Goal: Book appointment/travel/reservation

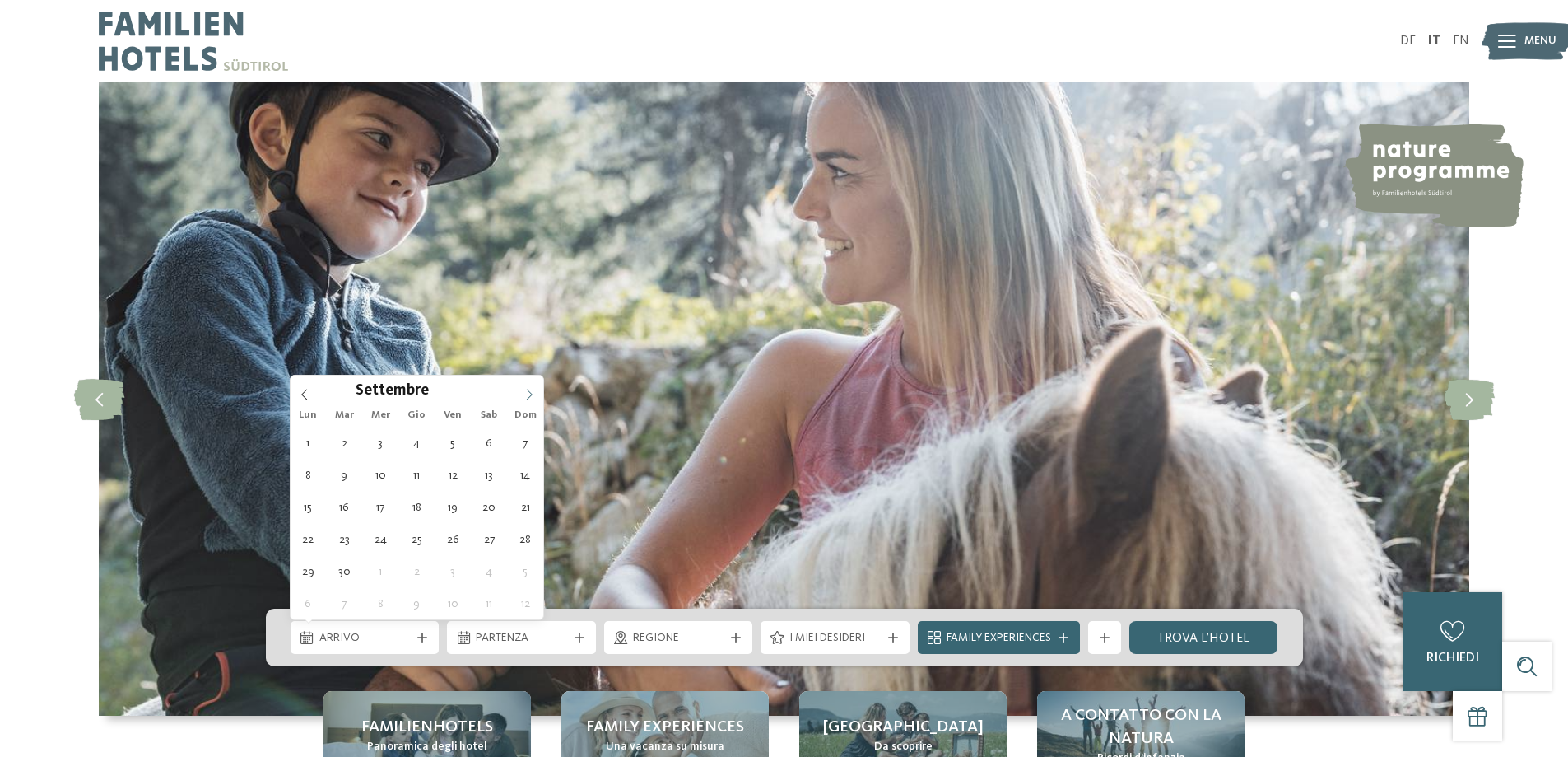
click at [521, 389] on span at bounding box center [529, 389] width 28 height 28
type div "[DATE]"
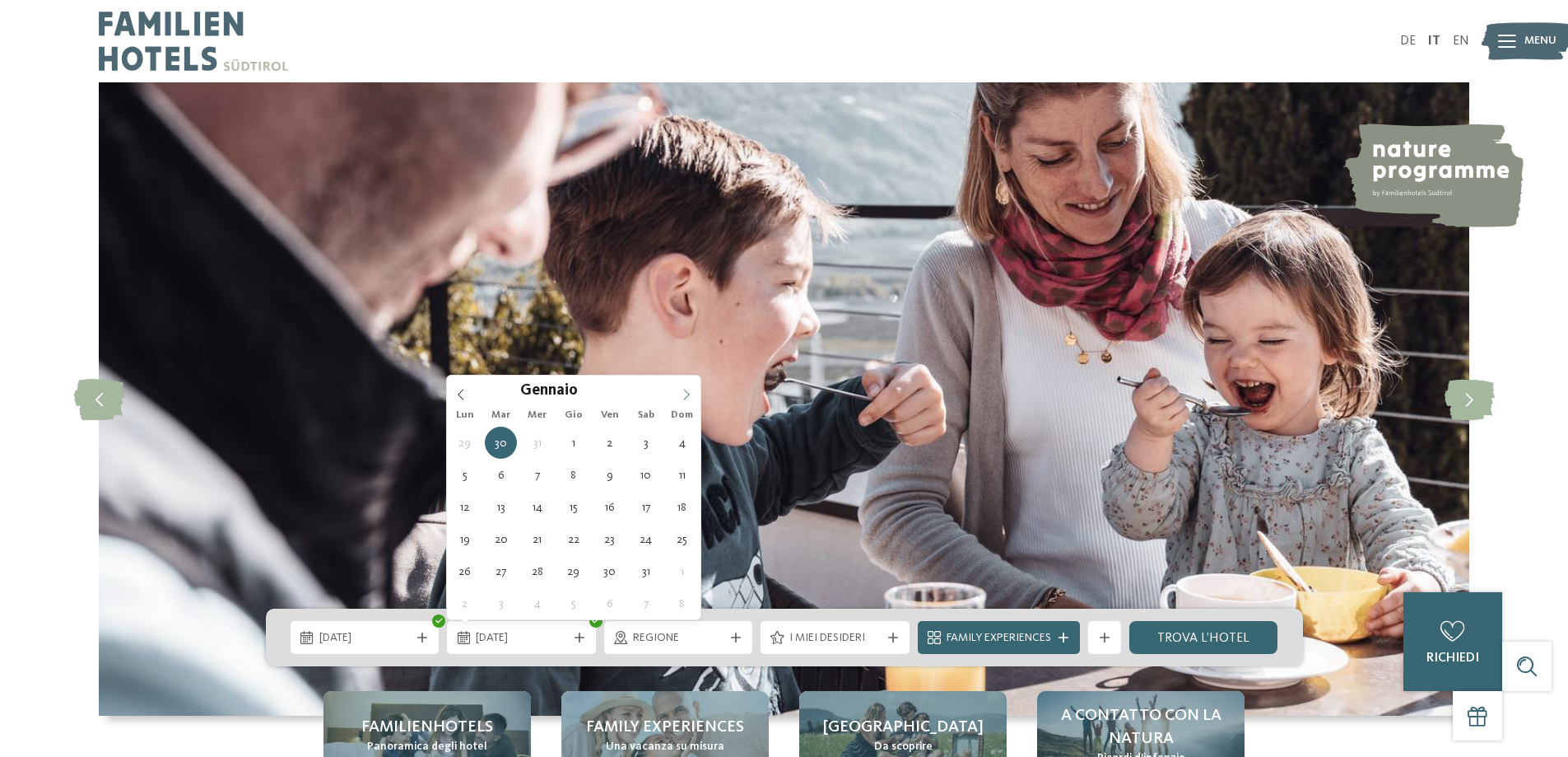
type input "****"
click at [689, 393] on icon at bounding box center [687, 394] width 12 height 12
type div "[DATE]"
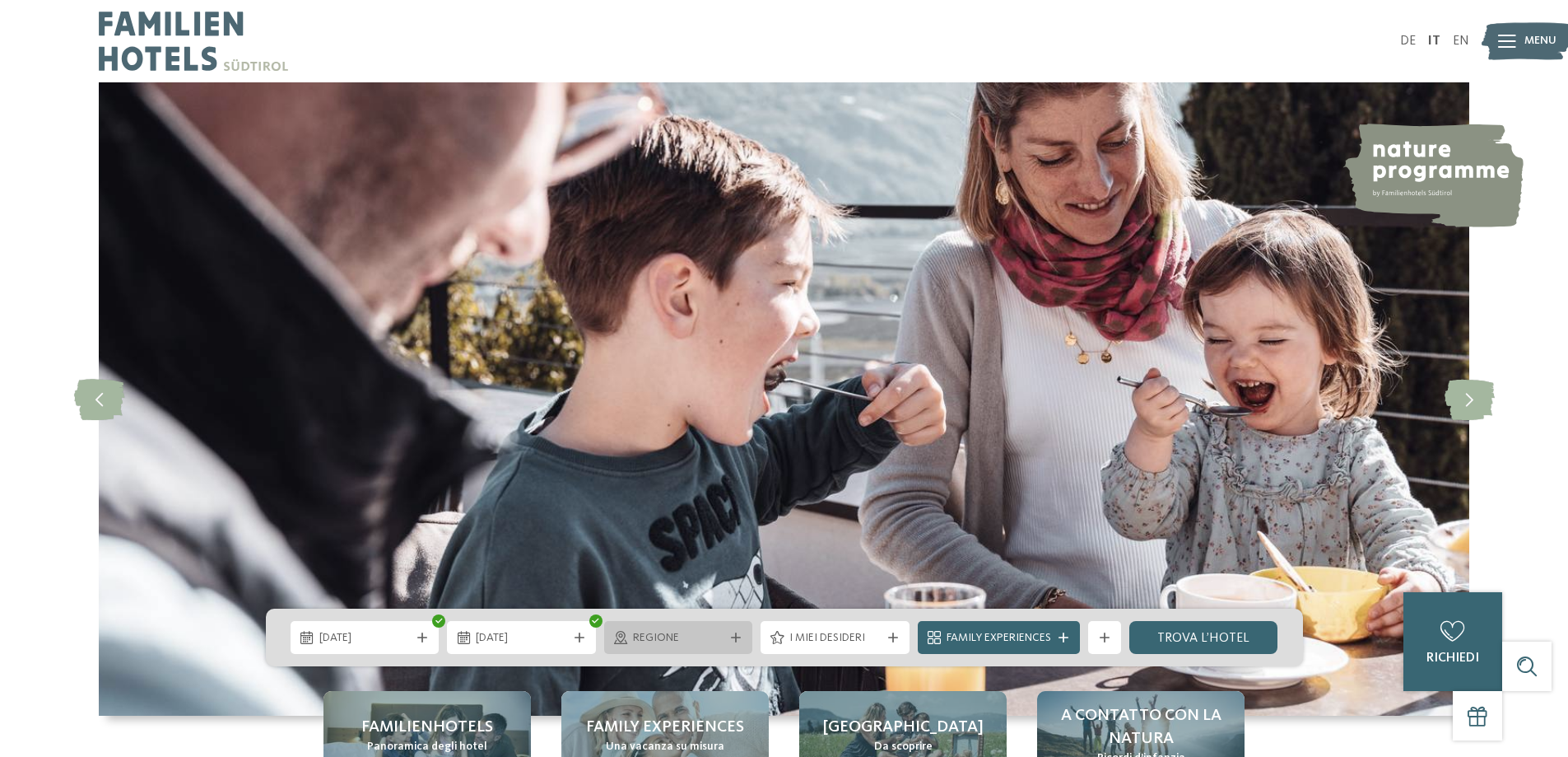
click at [741, 637] on icon at bounding box center [736, 637] width 10 height 10
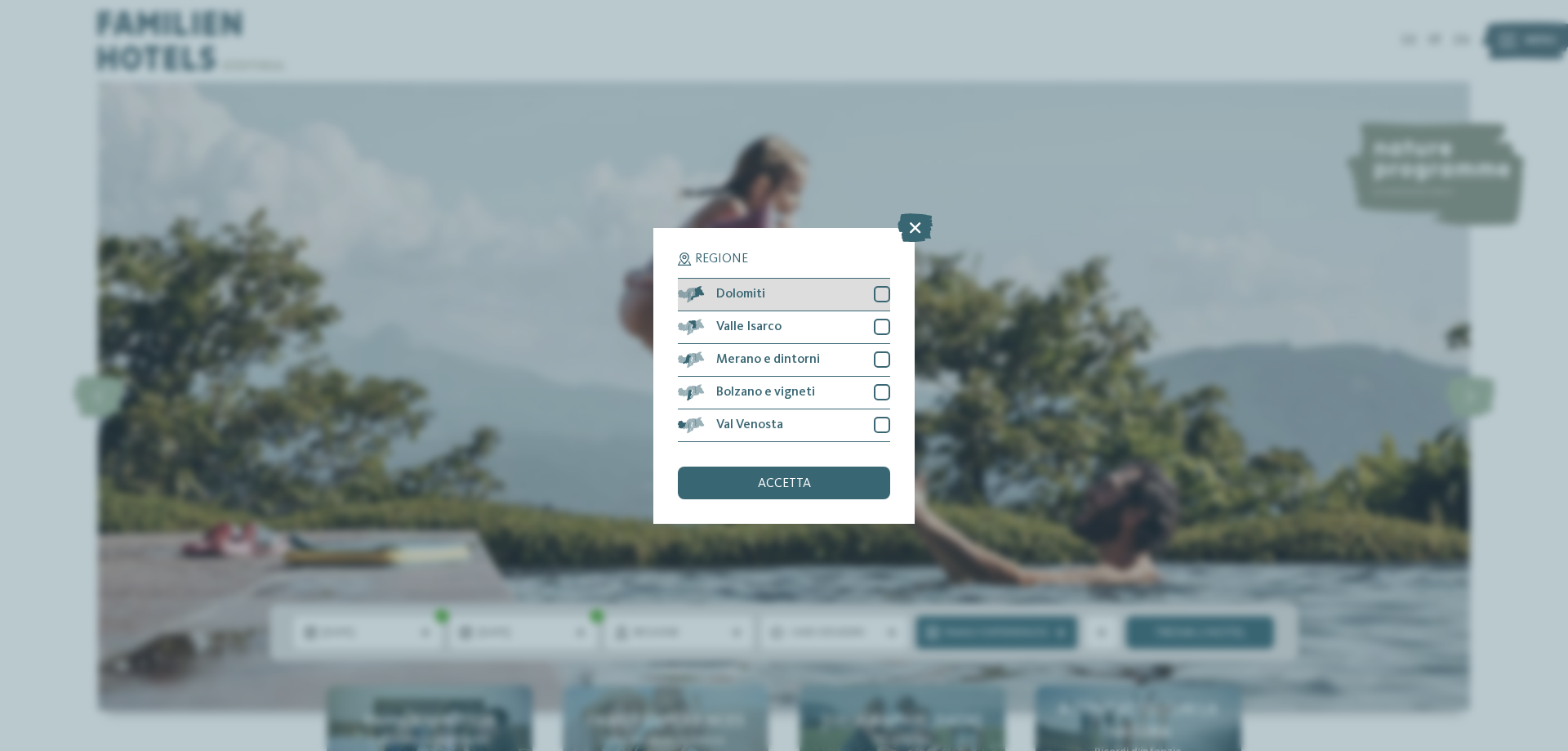
click at [888, 291] on div at bounding box center [881, 294] width 16 height 16
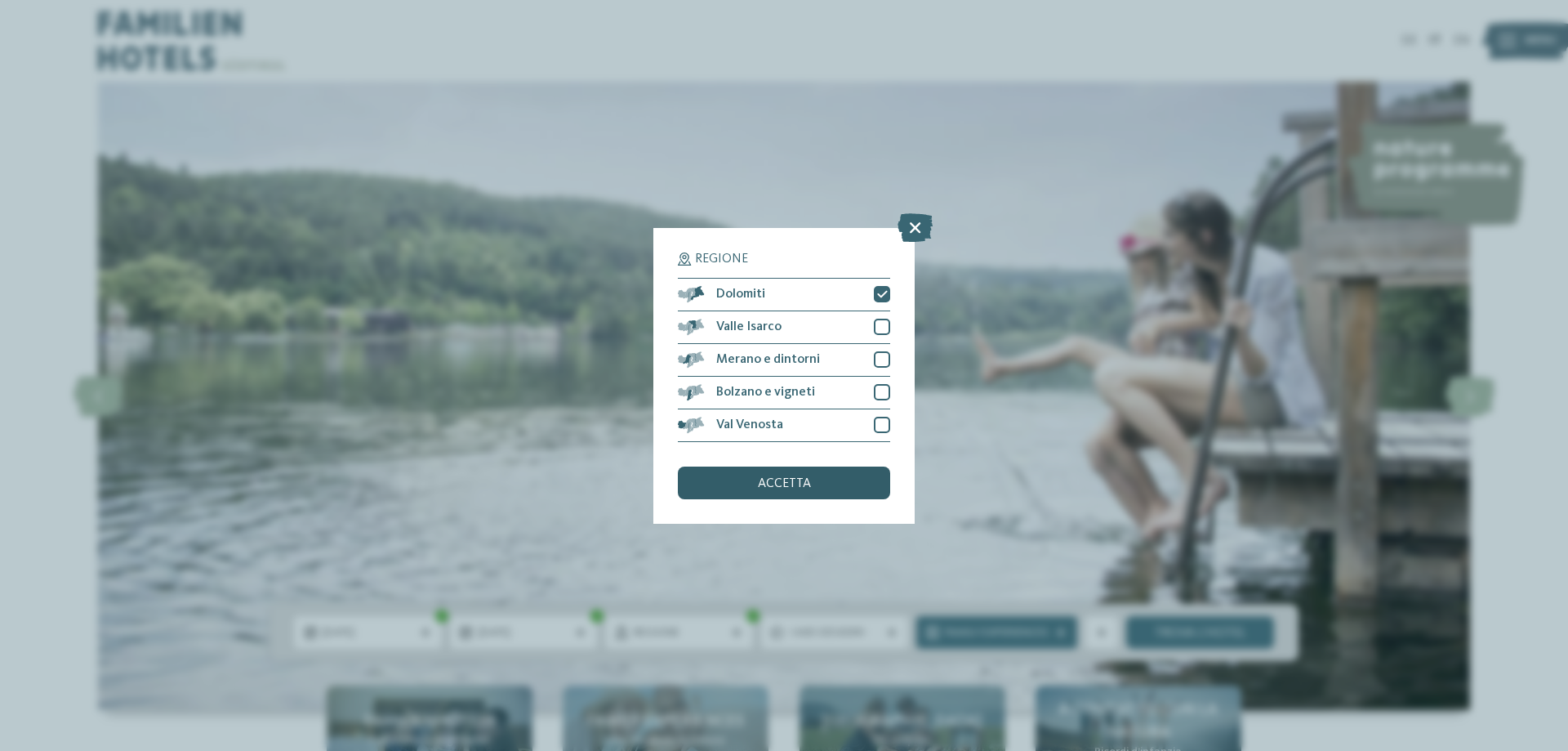
click at [785, 487] on span "accetta" at bounding box center [784, 483] width 54 height 13
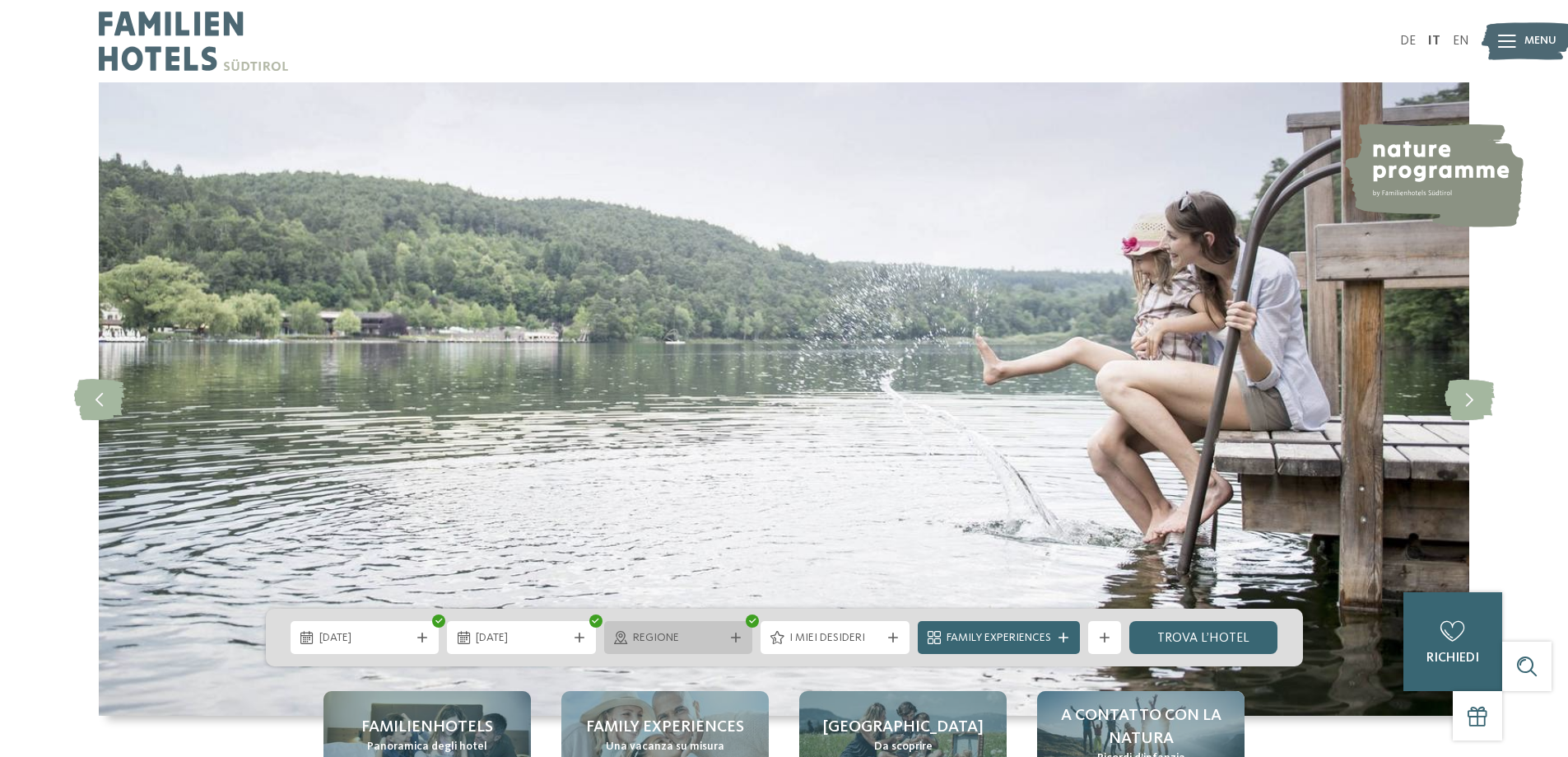
click at [733, 635] on icon at bounding box center [736, 637] width 10 height 10
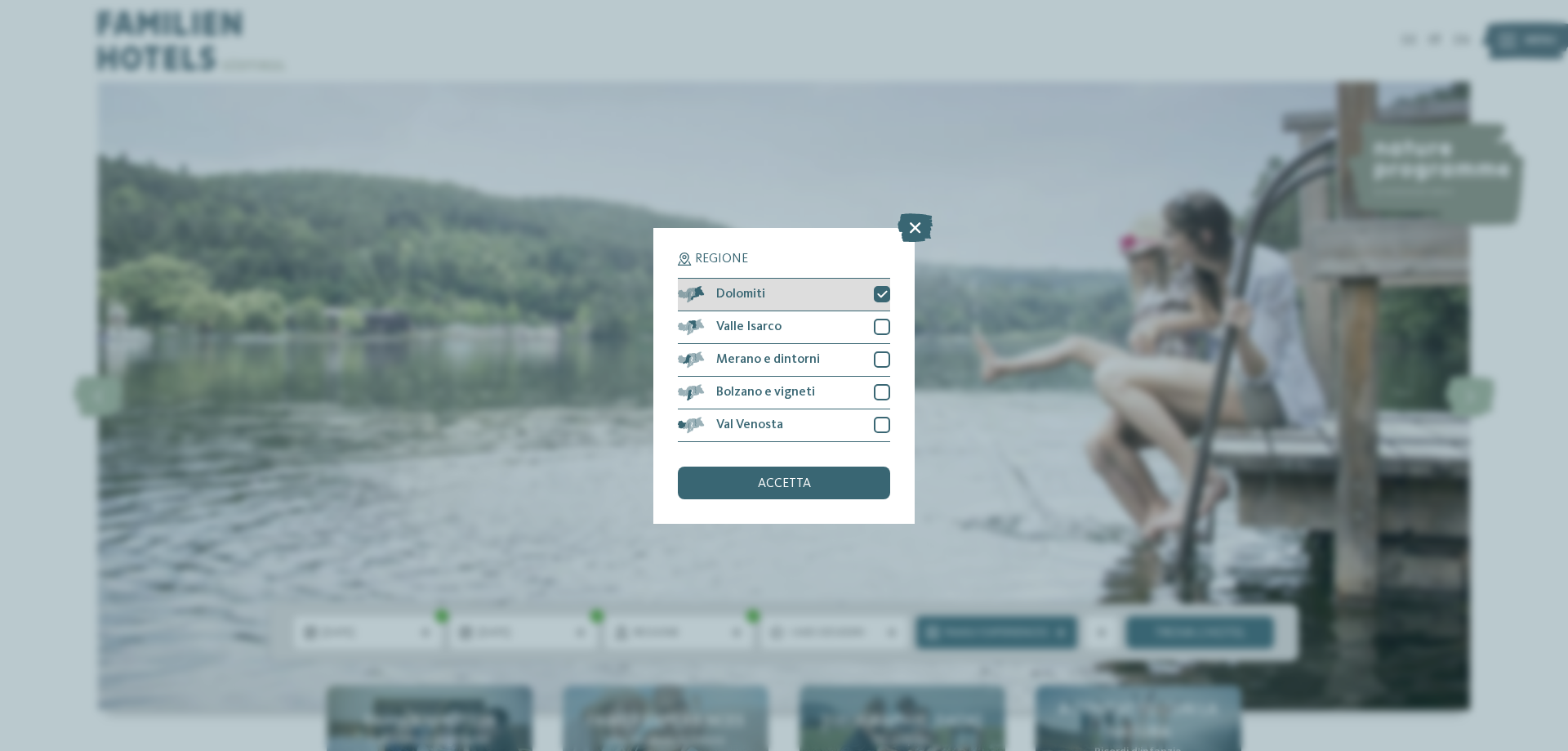
click at [880, 295] on icon at bounding box center [882, 294] width 11 height 10
click at [795, 478] on span "accetta" at bounding box center [784, 483] width 54 height 13
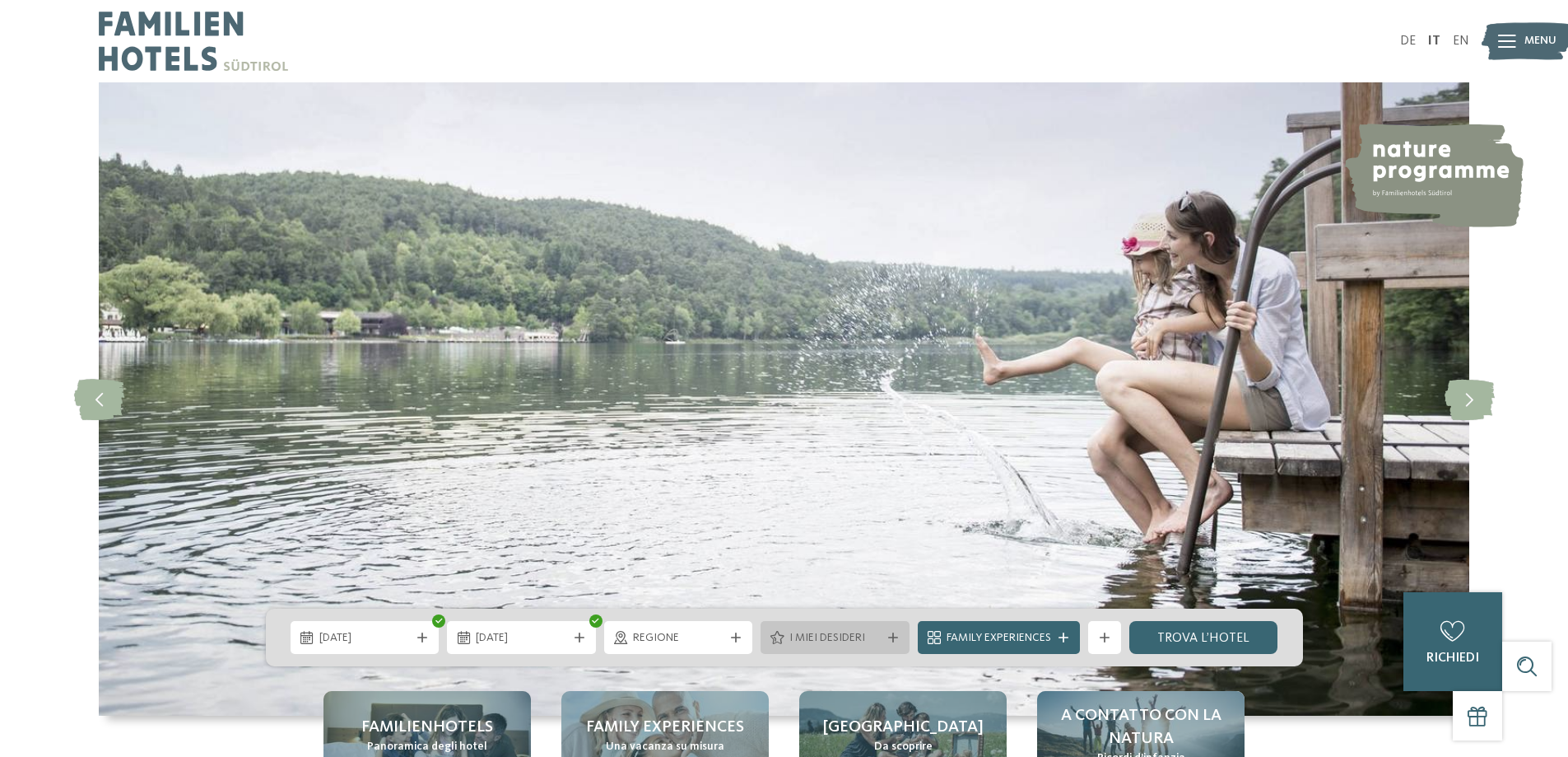
click at [889, 645] on div "I miei desideri" at bounding box center [835, 637] width 149 height 33
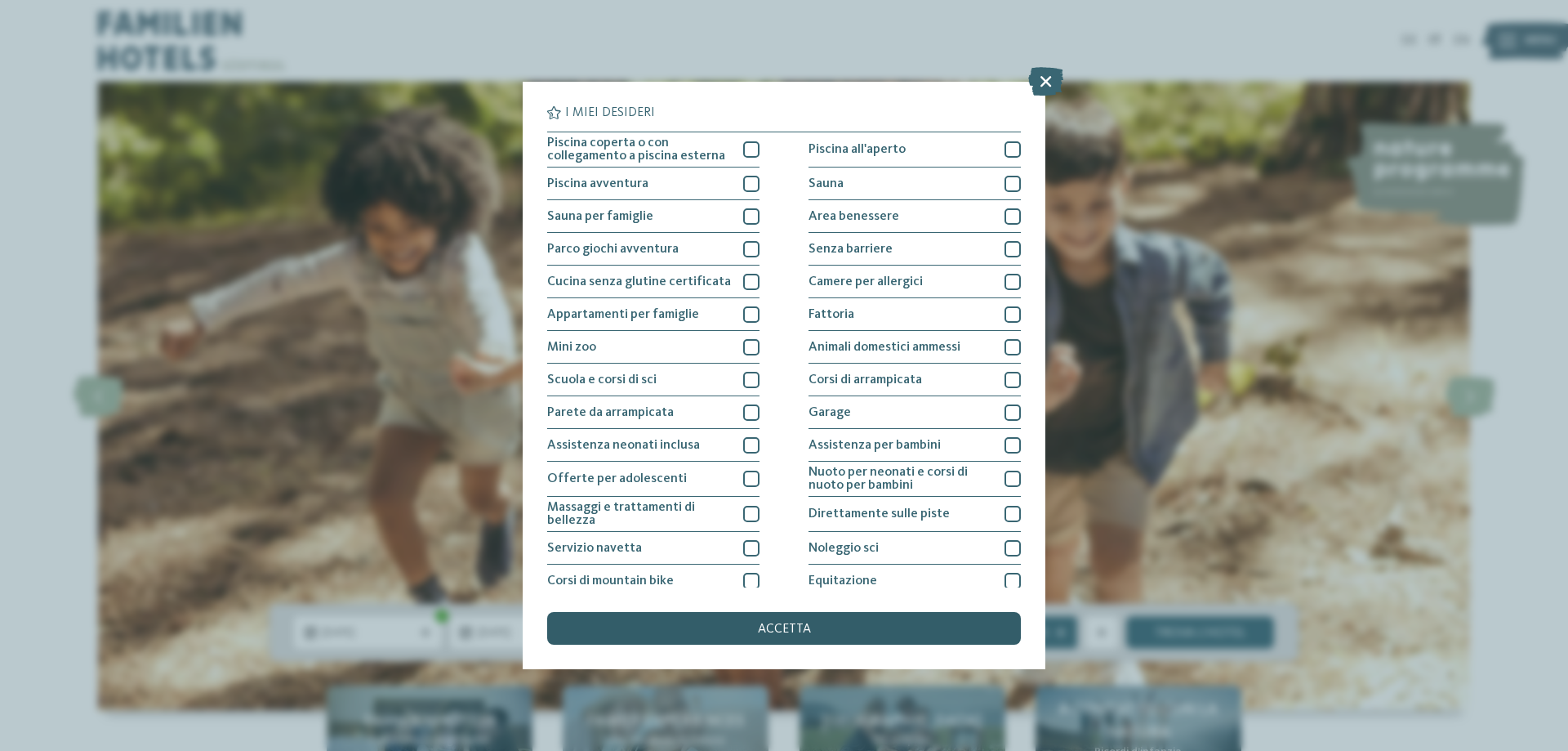
click at [834, 623] on div "accetta" at bounding box center [784, 628] width 473 height 33
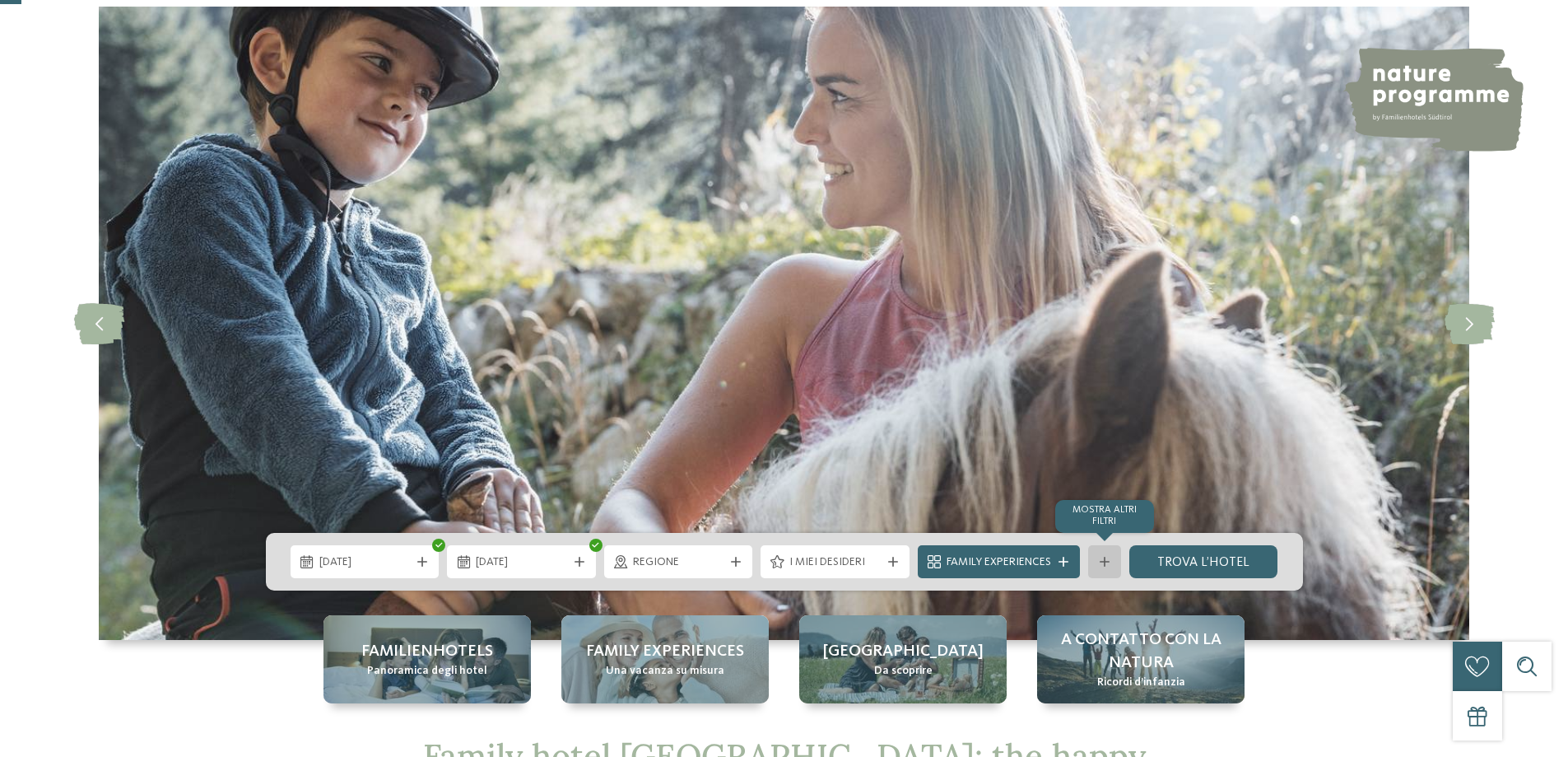
scroll to position [165, 0]
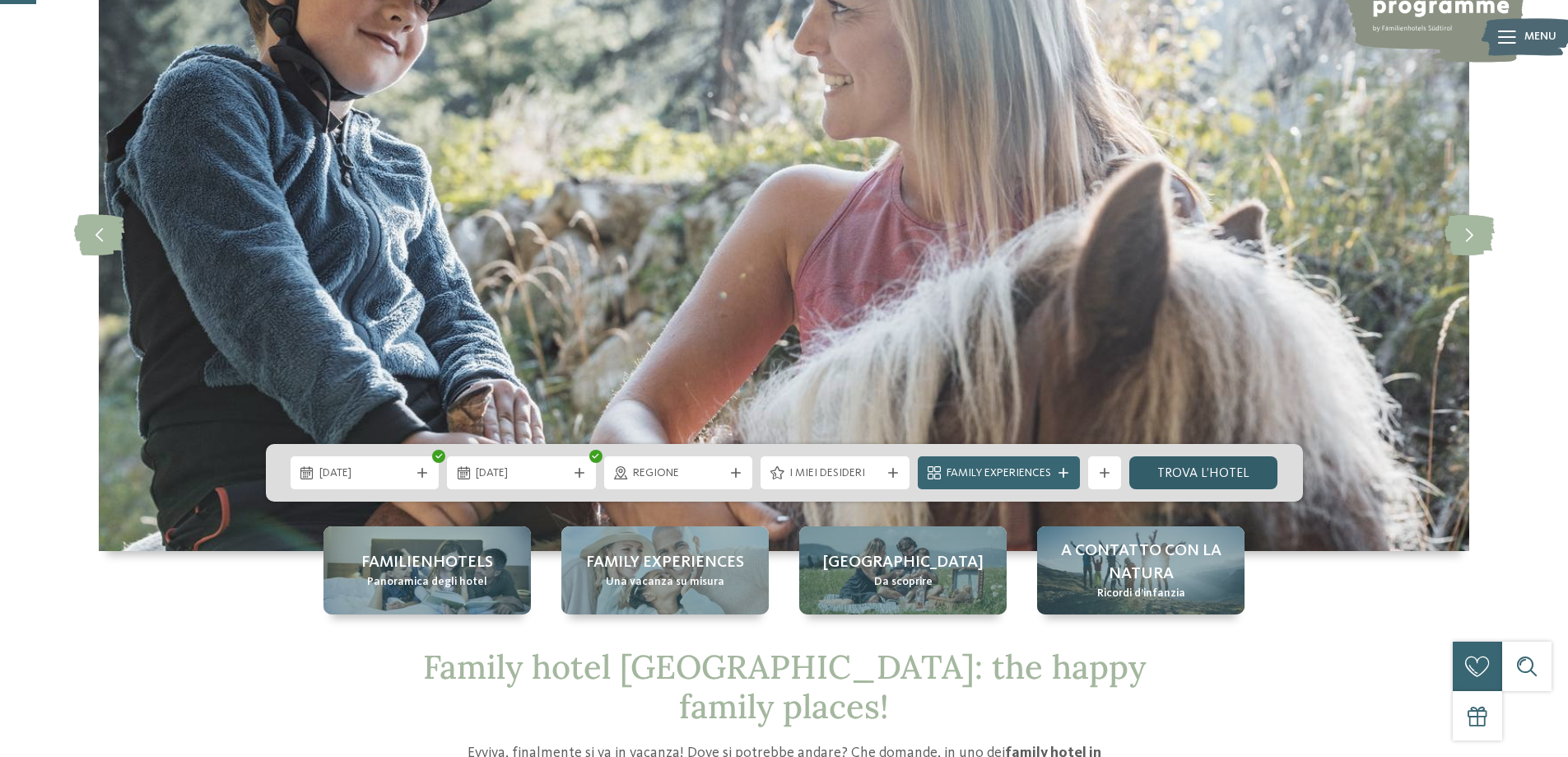
click at [1218, 464] on link "trova l’hotel" at bounding box center [1203, 473] width 149 height 33
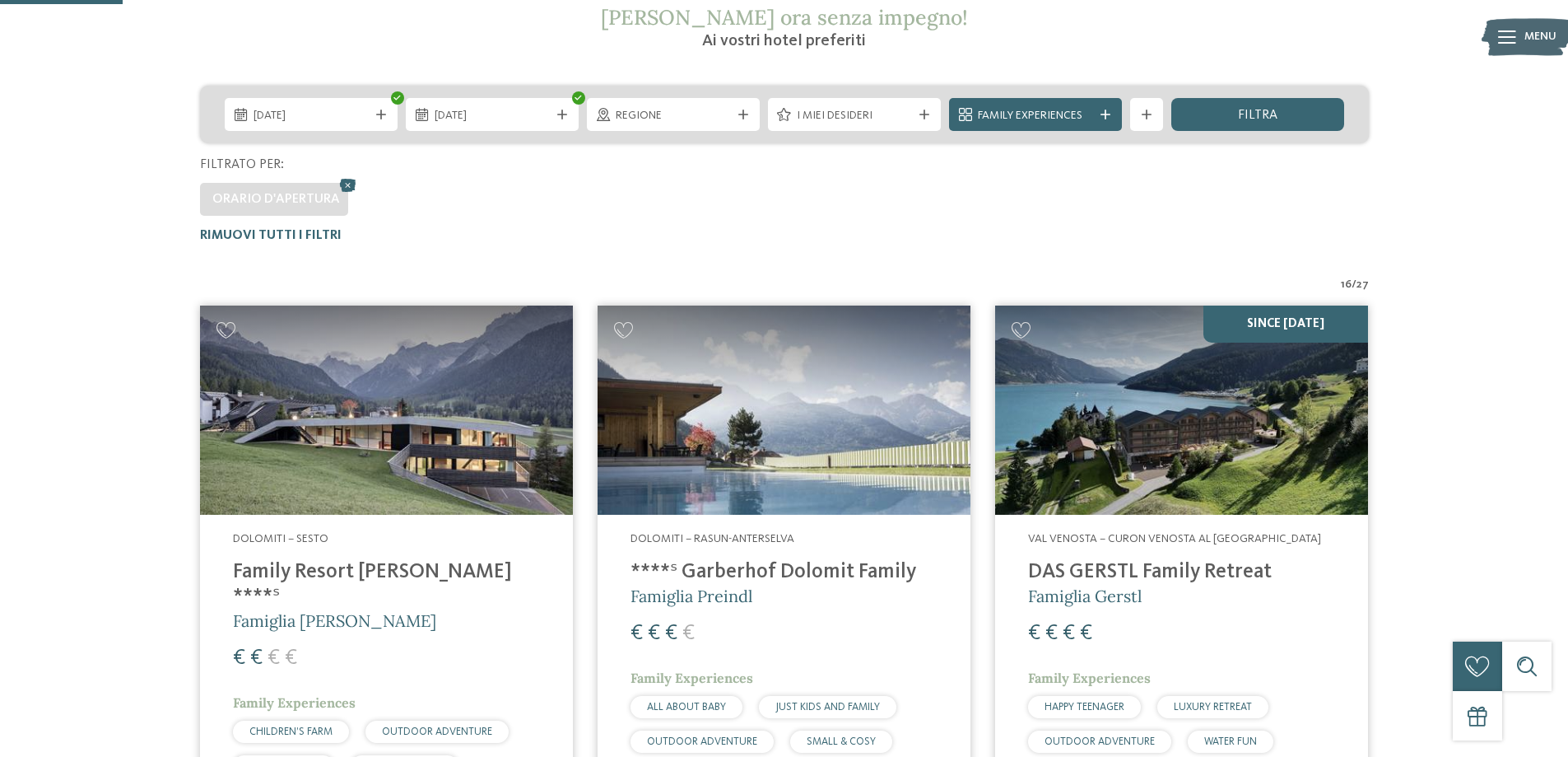
scroll to position [293, 0]
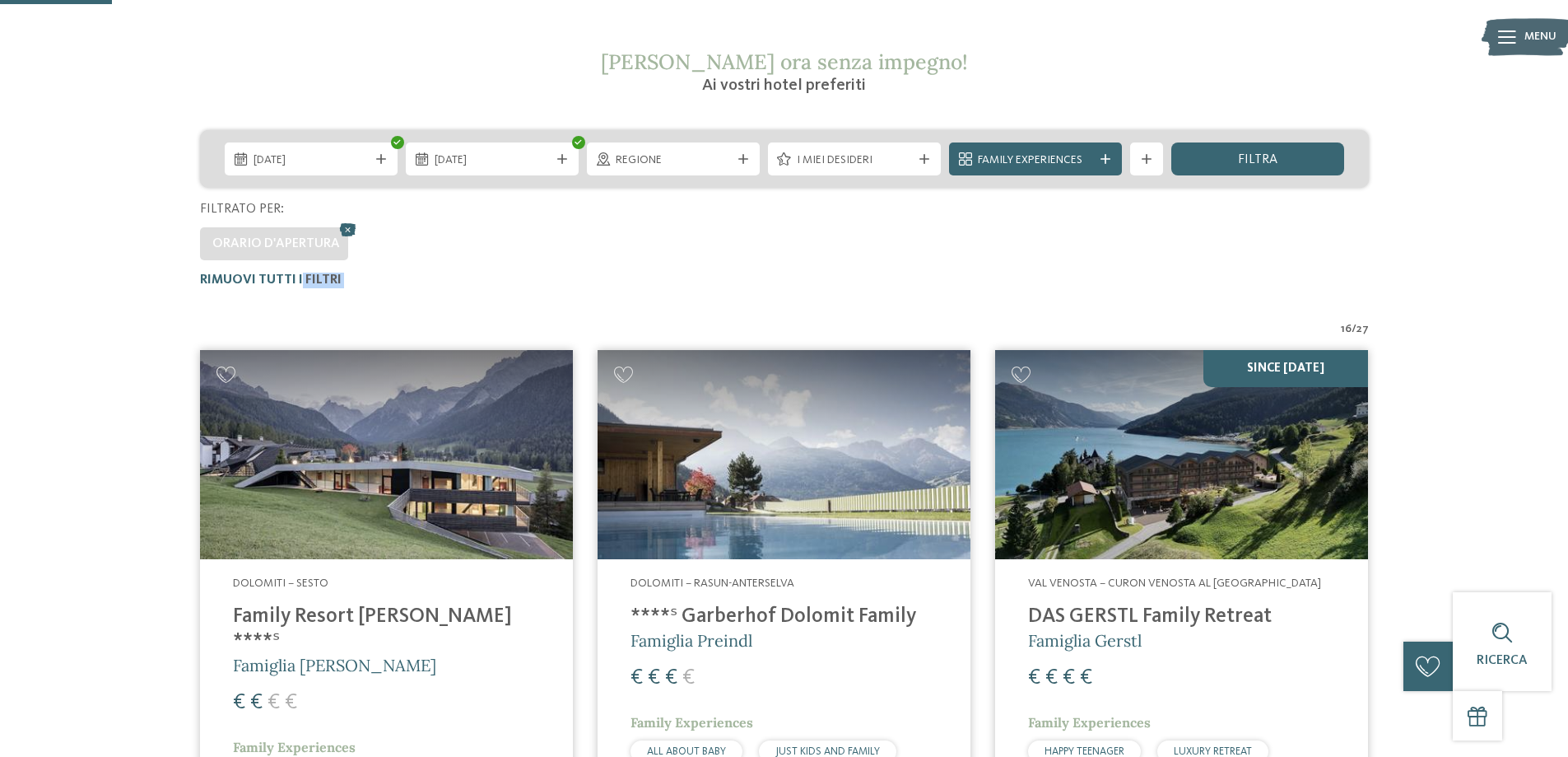
drag, startPoint x: 300, startPoint y: 276, endPoint x: 306, endPoint y: 316, distance: 40.4
click at [332, 235] on div "Orario d'apertura" at bounding box center [276, 244] width 128 height 18
click at [344, 227] on icon at bounding box center [347, 229] width 25 height 21
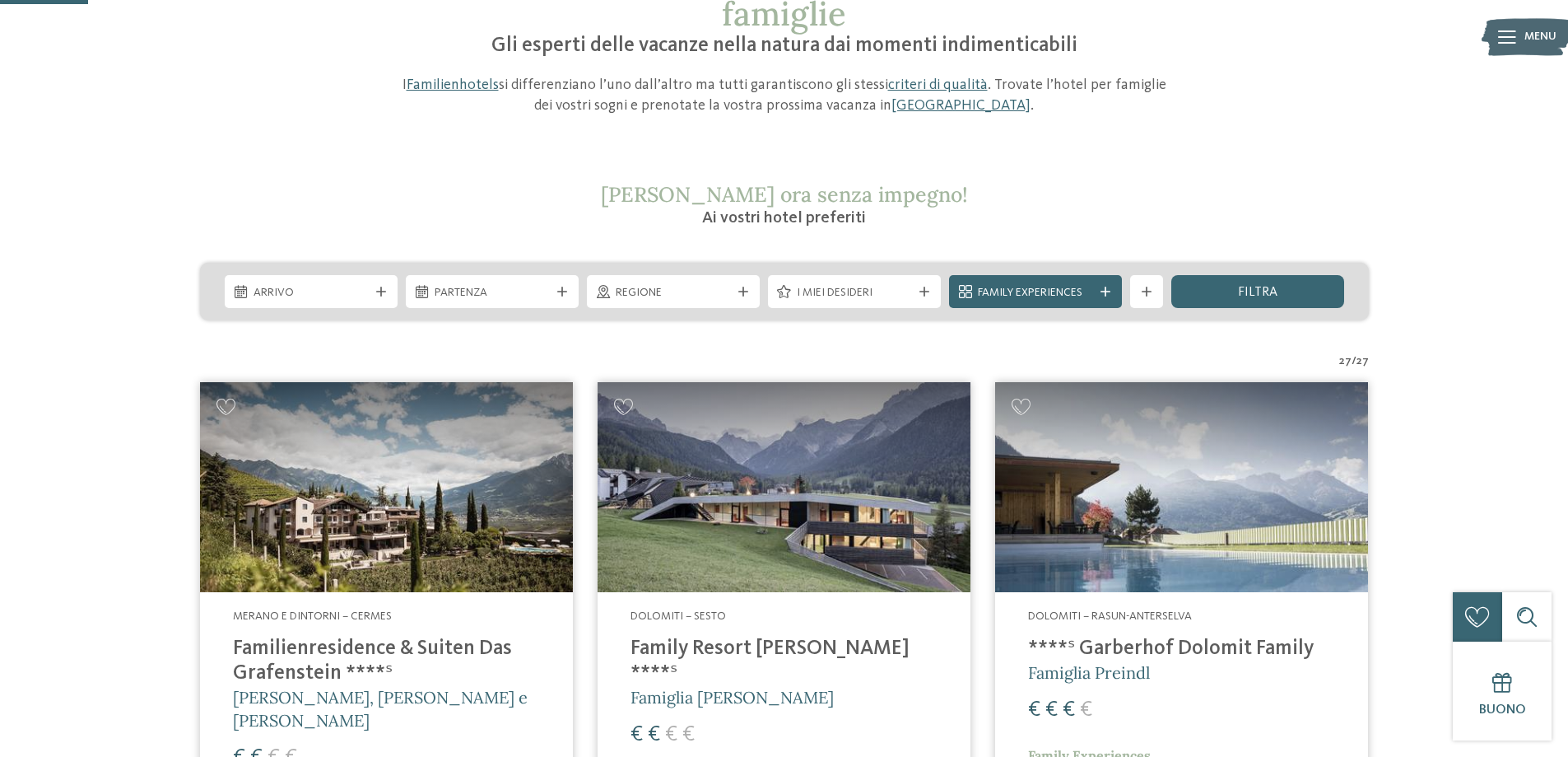
scroll to position [111, 0]
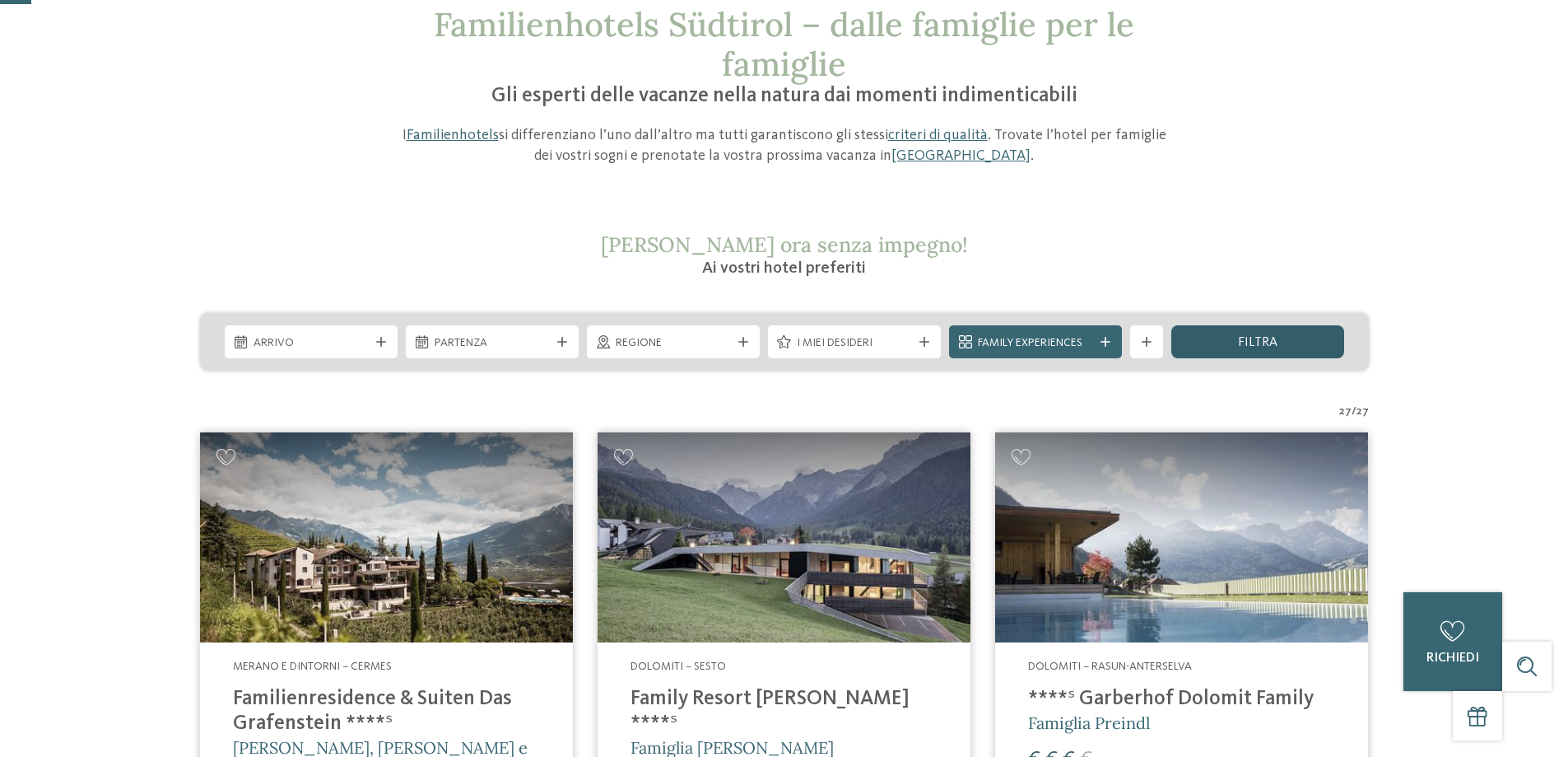
click at [1293, 335] on div "filtra" at bounding box center [1257, 342] width 173 height 33
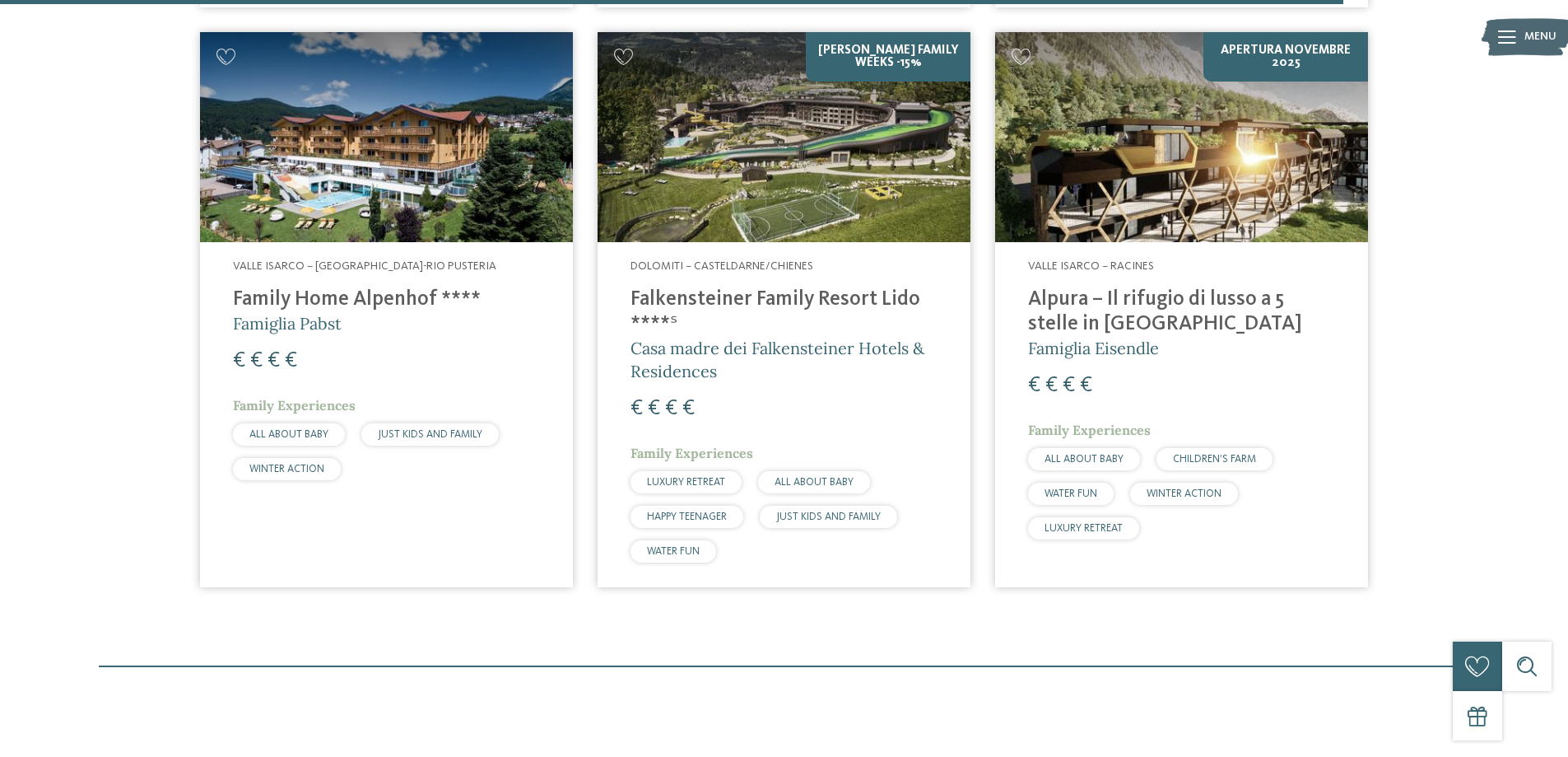
scroll to position [4391, 0]
